Goal: Complete application form

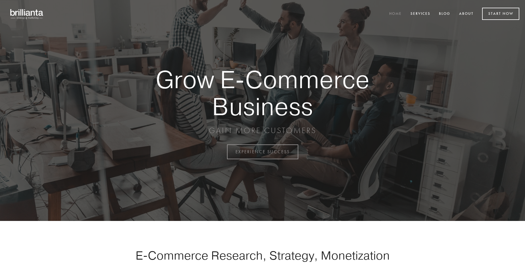
scroll to position [1489, 0]
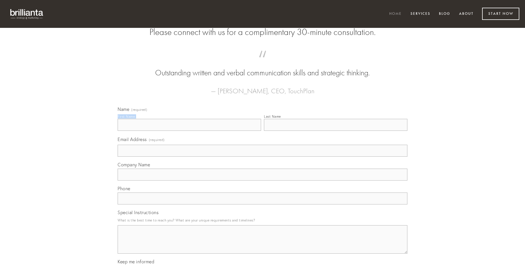
type input "[PERSON_NAME]"
click at [336, 131] on input "Last Name" at bounding box center [335, 125] width 143 height 12
type input "[PERSON_NAME]"
click at [263, 157] on input "Email Address (required)" at bounding box center [263, 151] width 290 height 12
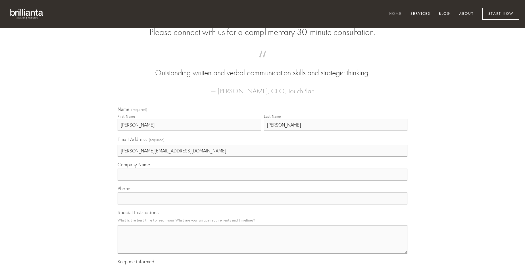
type input "[PERSON_NAME][EMAIL_ADDRESS][DOMAIN_NAME]"
click at [263, 180] on input "Company Name" at bounding box center [263, 174] width 290 height 12
type input "crinis"
click at [263, 204] on input "text" at bounding box center [263, 198] width 290 height 12
click at [263, 244] on textarea "Special Instructions" at bounding box center [263, 239] width 290 height 28
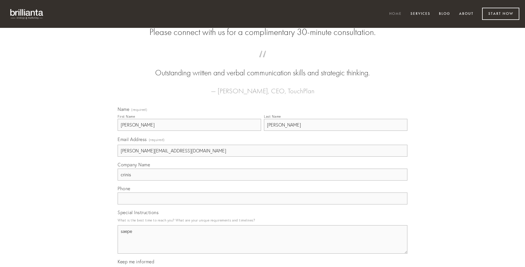
type textarea "saepe"
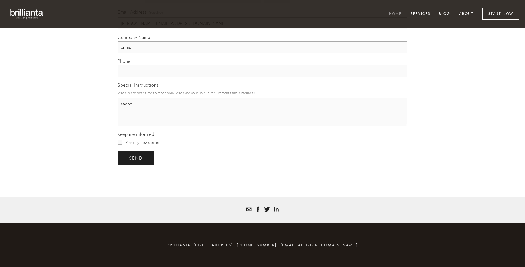
click at [136, 158] on span "send" at bounding box center [136, 157] width 14 height 5
